Goal: Check status

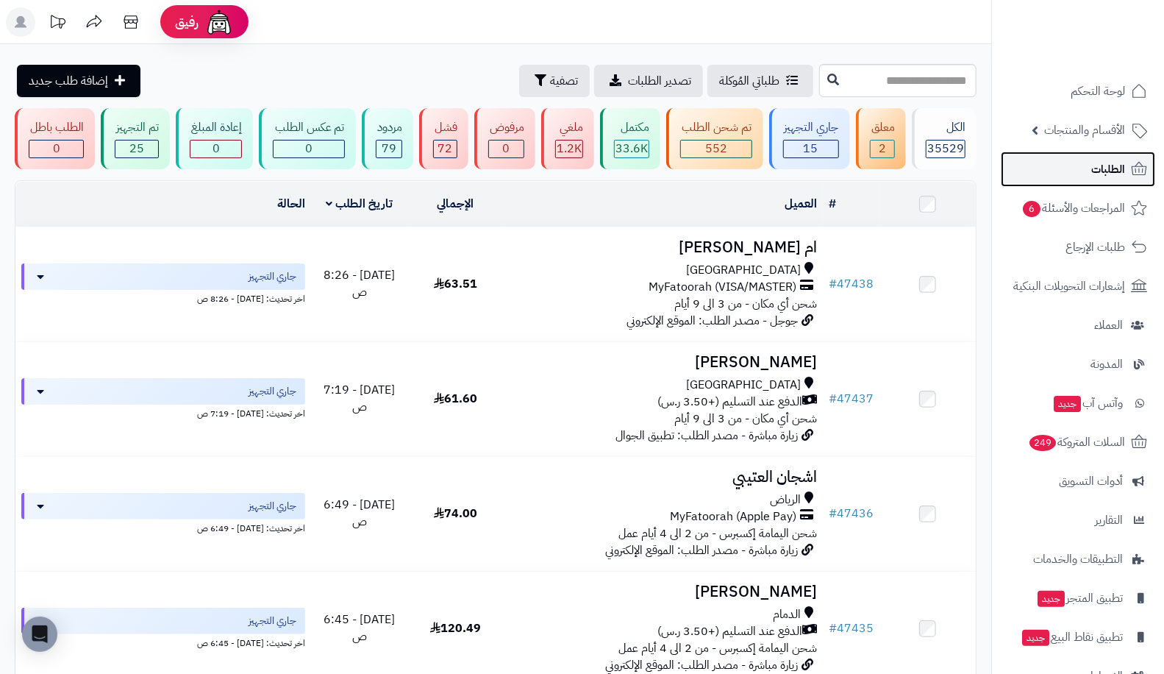
click at [1068, 182] on link "الطلبات" at bounding box center [1078, 168] width 154 height 35
click at [1065, 165] on link "الطلبات" at bounding box center [1078, 168] width 154 height 35
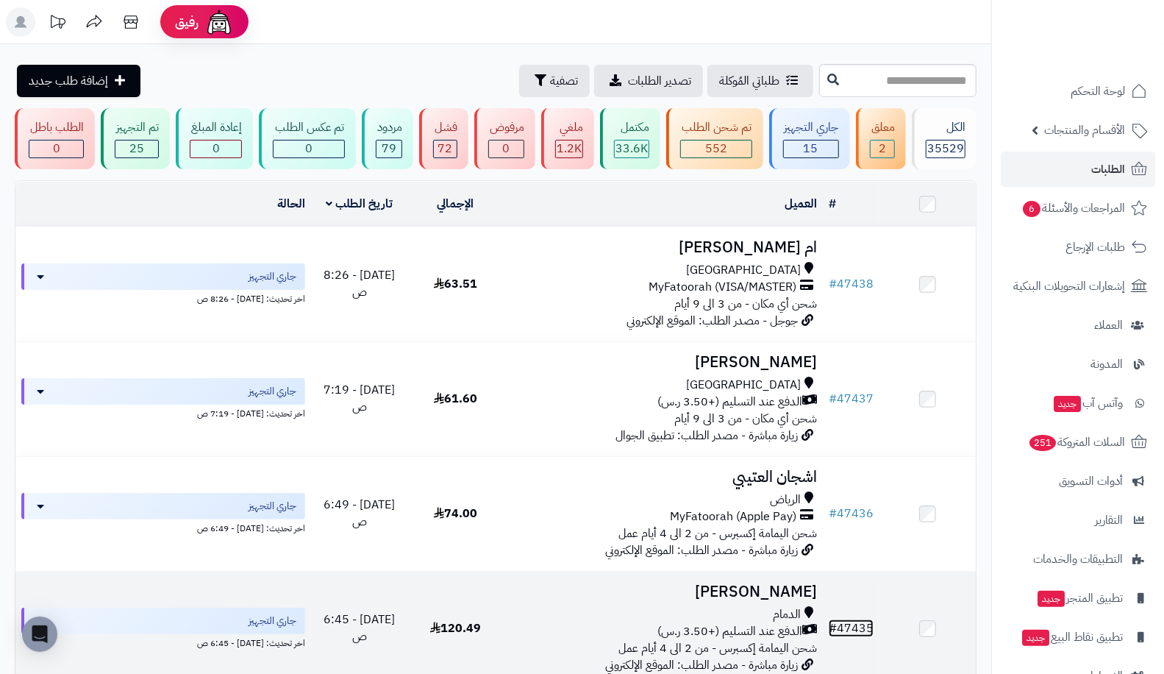
click at [854, 626] on link "# 47435" at bounding box center [851, 628] width 45 height 18
